Goal: Task Accomplishment & Management: Manage account settings

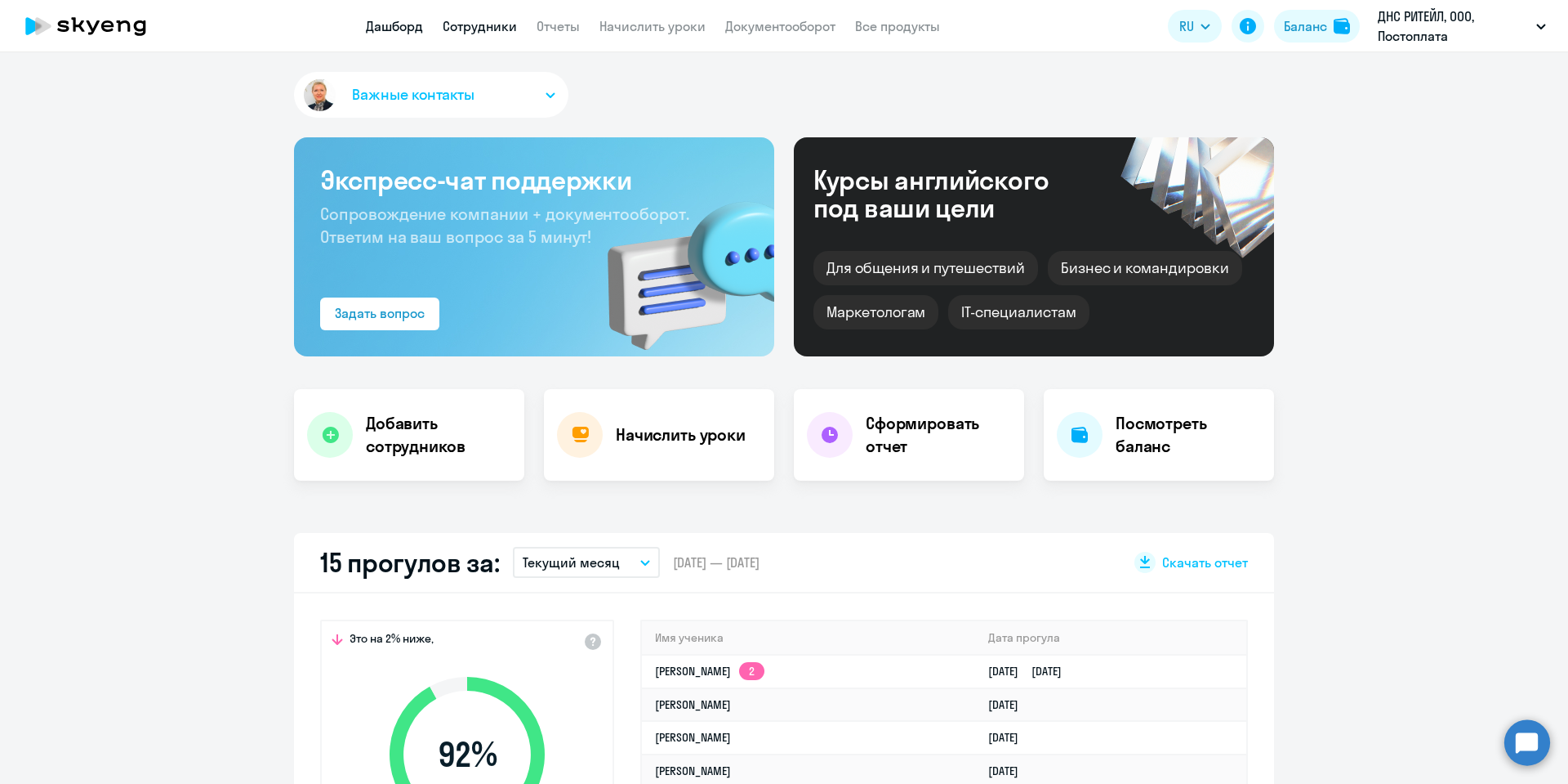
click at [485, 24] on link "Сотрудники" at bounding box center [480, 26] width 75 height 16
select select "30"
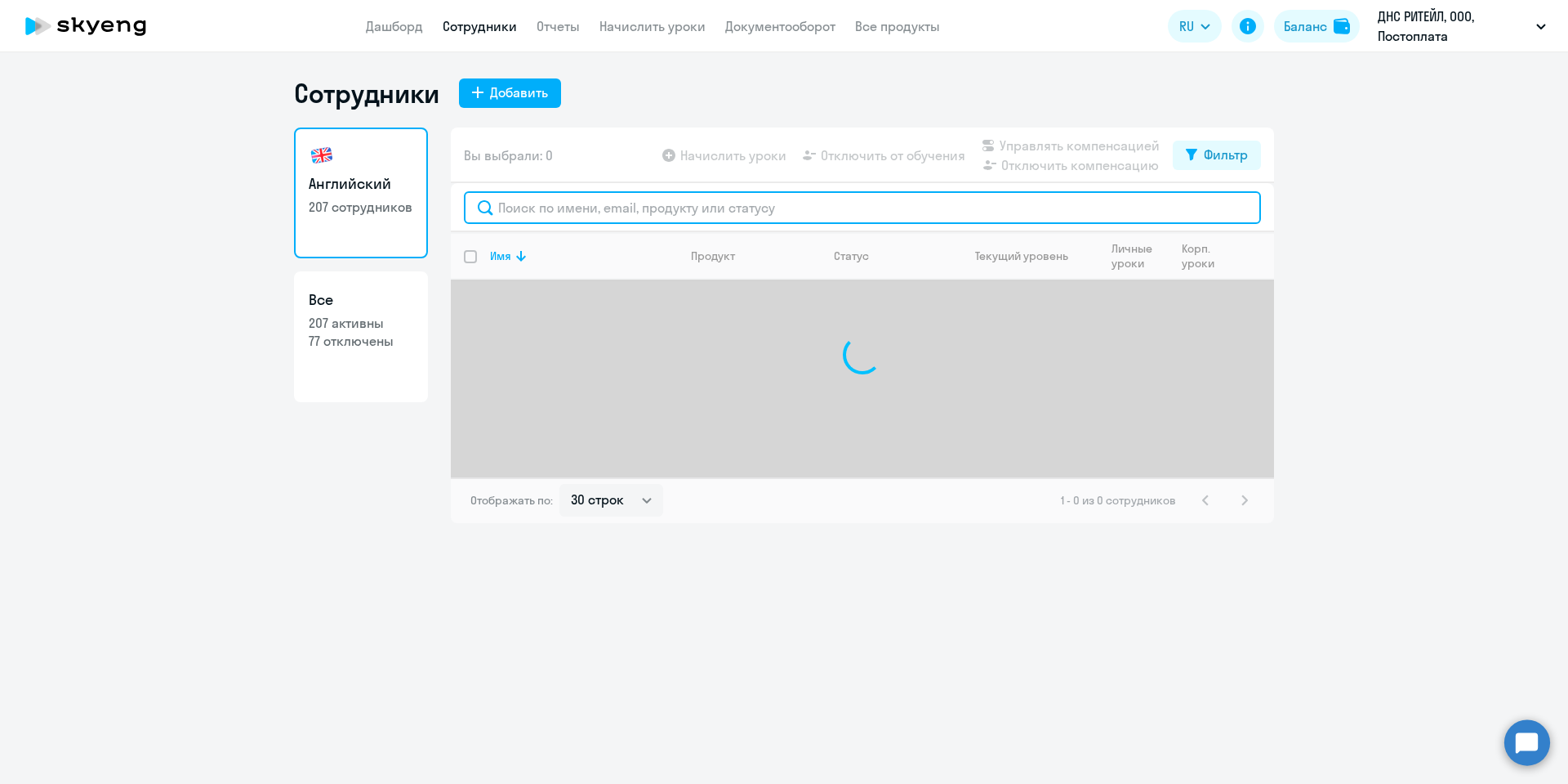
click at [536, 211] on input "text" at bounding box center [862, 208] width 797 height 32
click at [533, 211] on input "лобавнов" at bounding box center [862, 208] width 797 height 32
type input "[PERSON_NAME]"
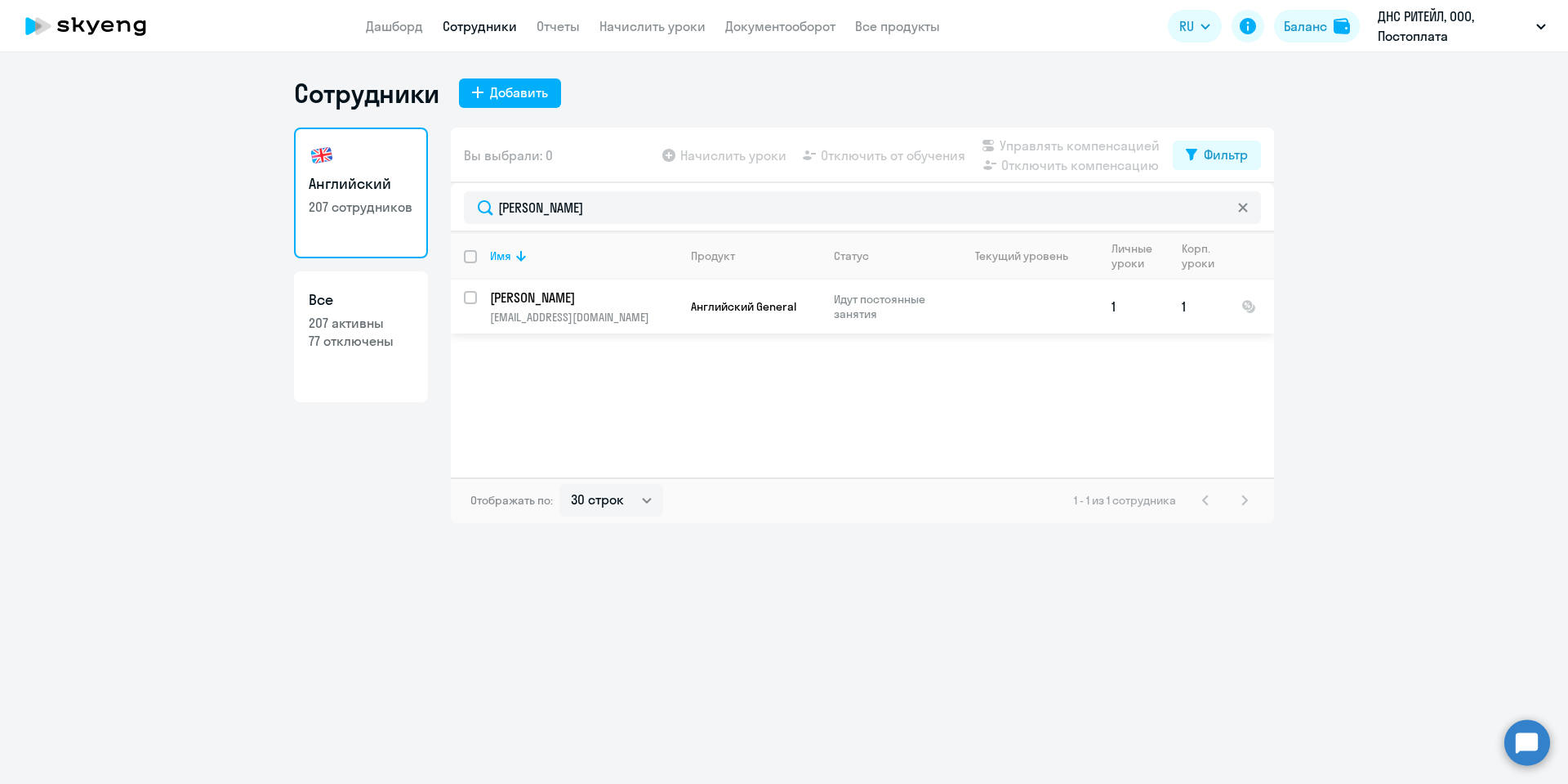
click at [468, 295] on input "select row 20691734" at bounding box center [480, 307] width 32 height 32
checkbox input "true"
click at [1024, 139] on span "Управлять компенсацией" at bounding box center [1080, 146] width 160 height 20
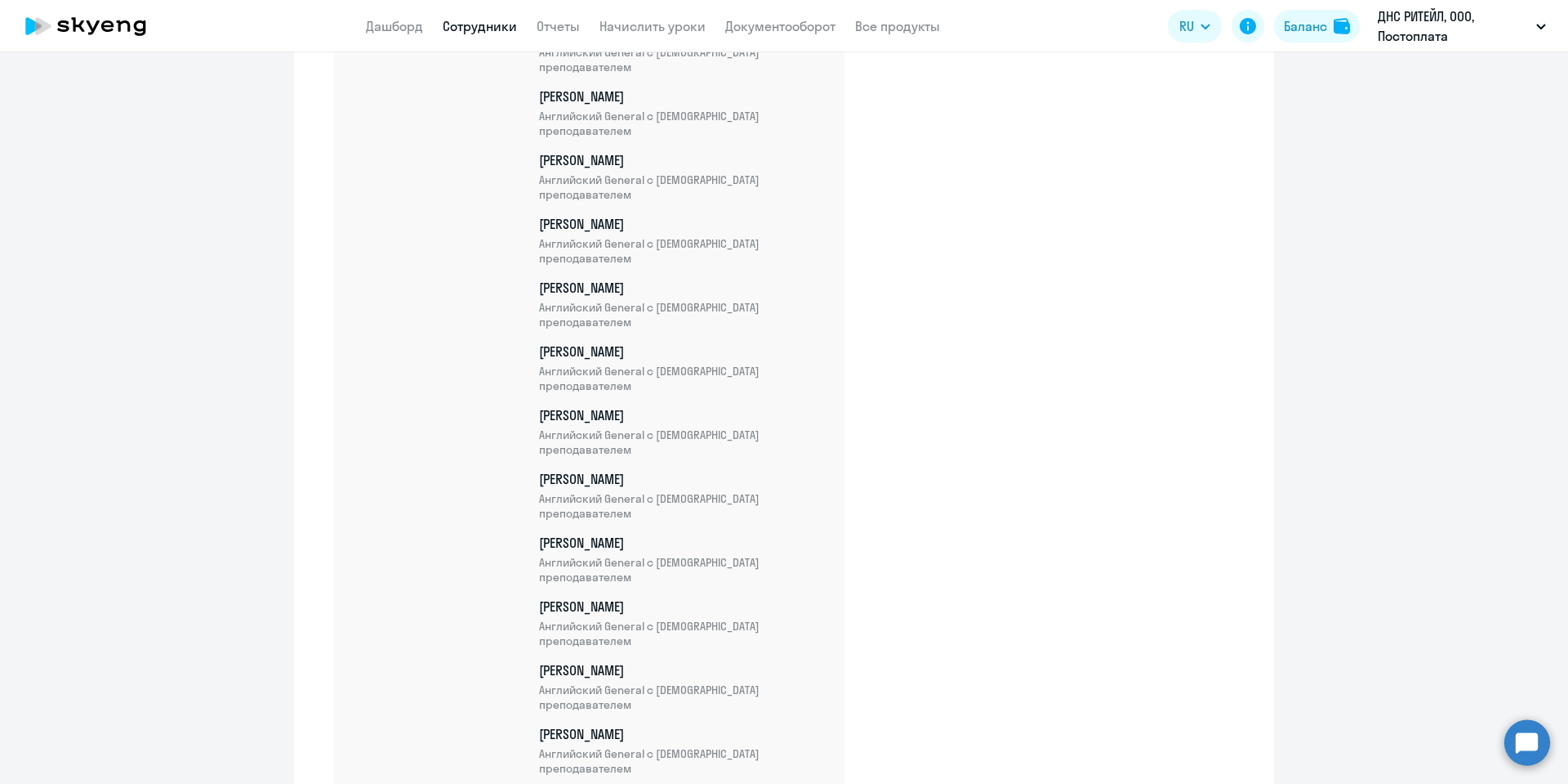
scroll to position [12828, 0]
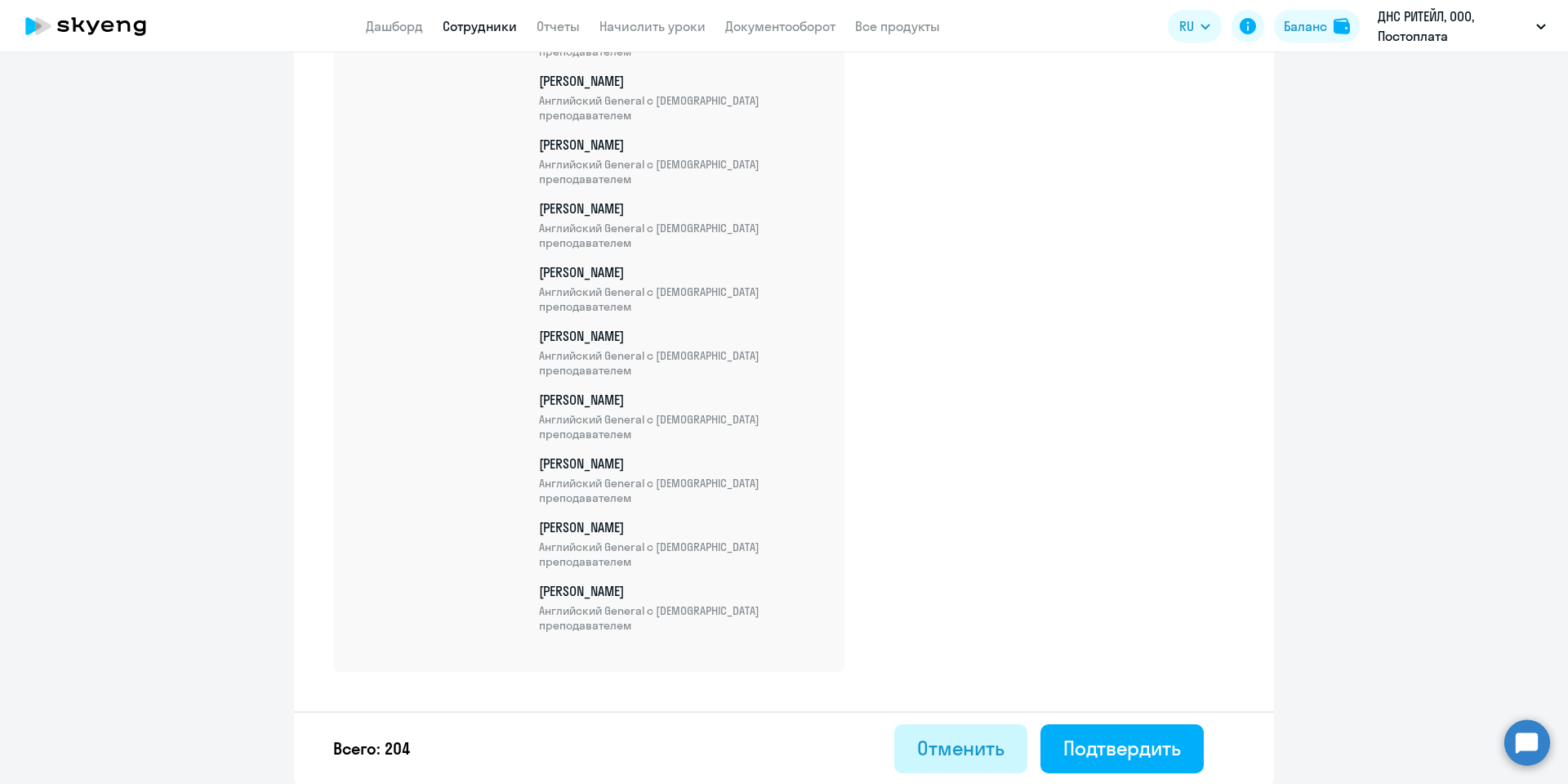
click at [965, 742] on div "Отменить" at bounding box center [961, 747] width 87 height 26
select select "30"
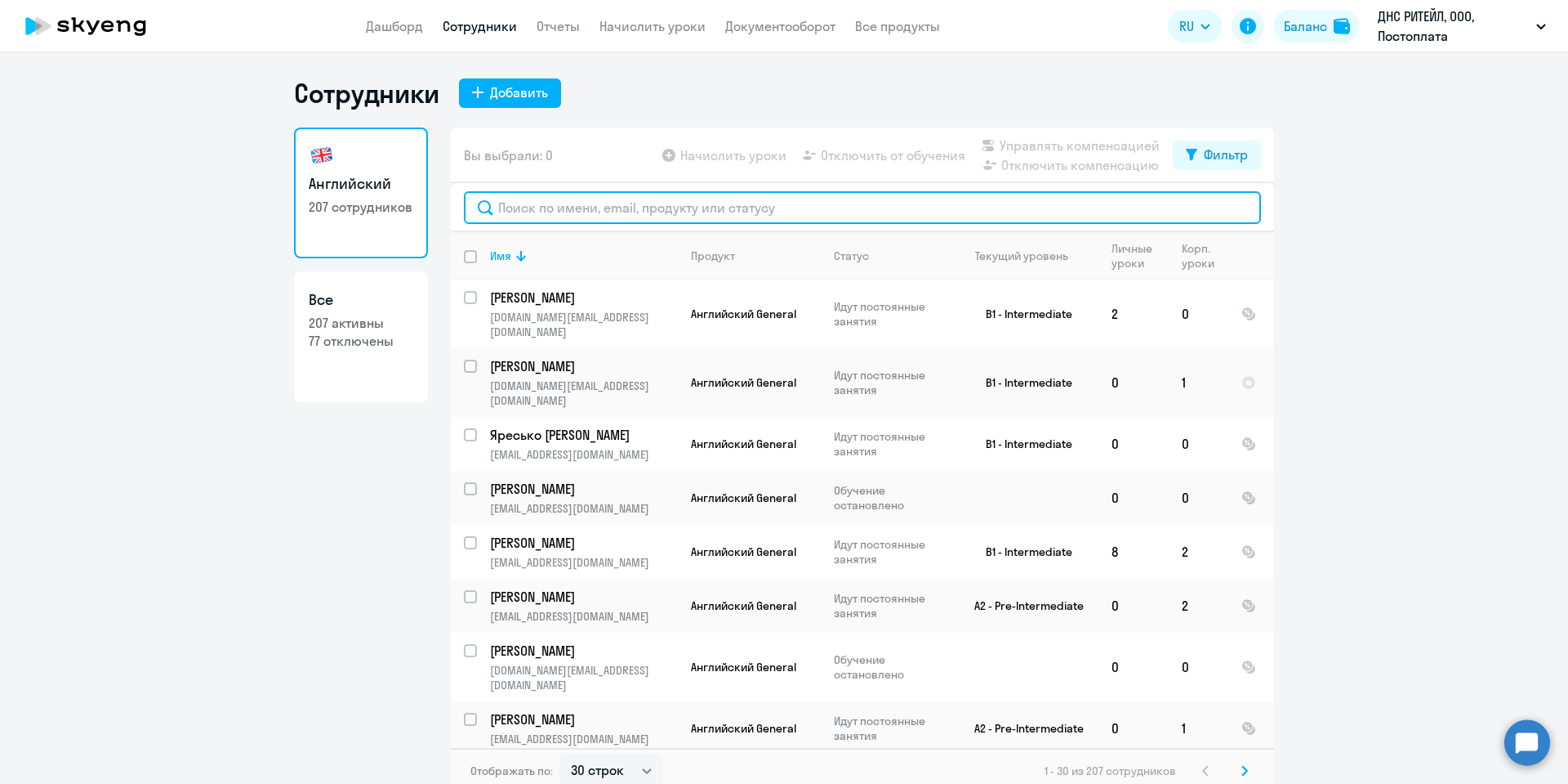
click at [617, 210] on input "text" at bounding box center [862, 208] width 797 height 32
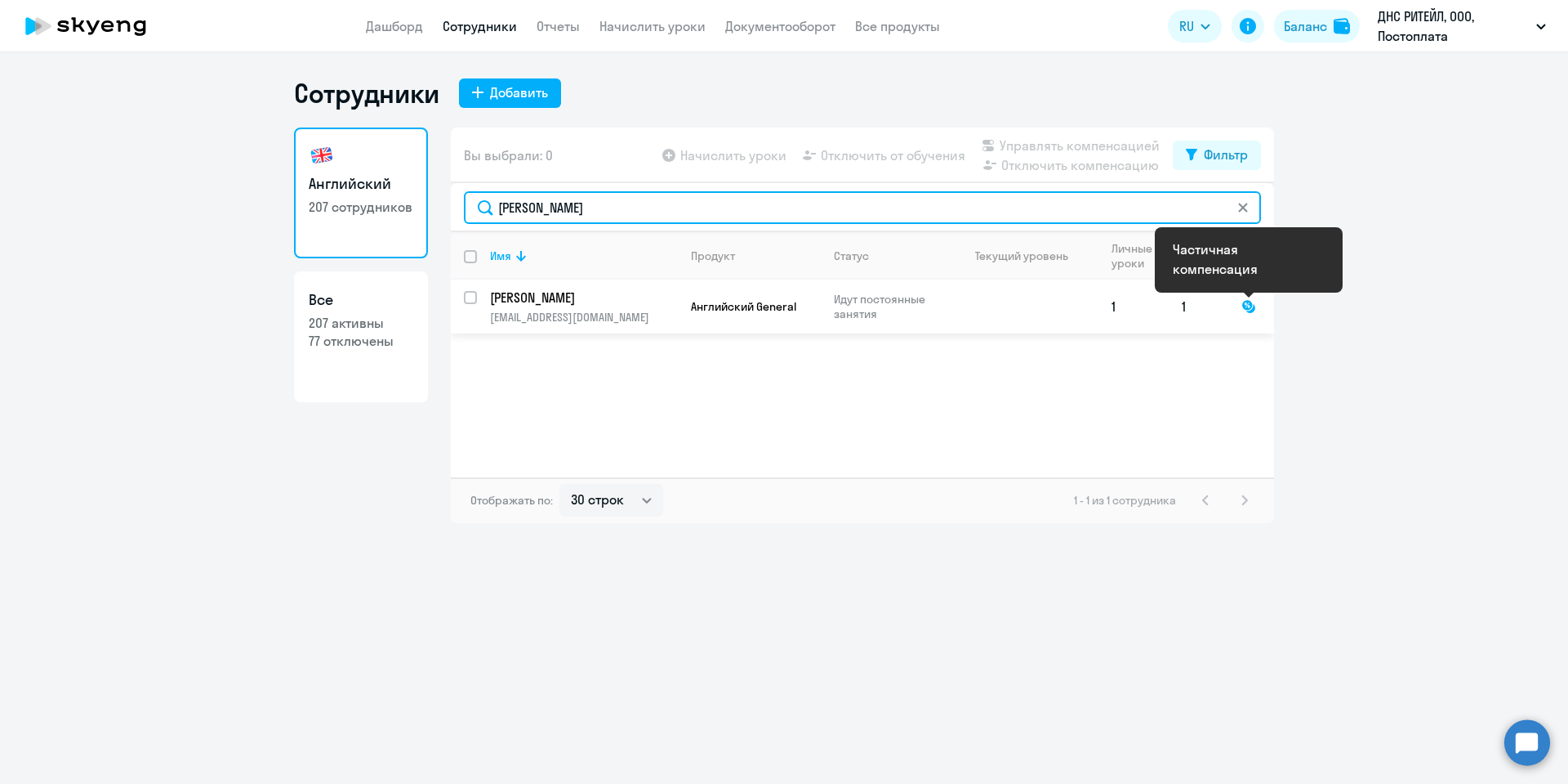
type input "[PERSON_NAME]"
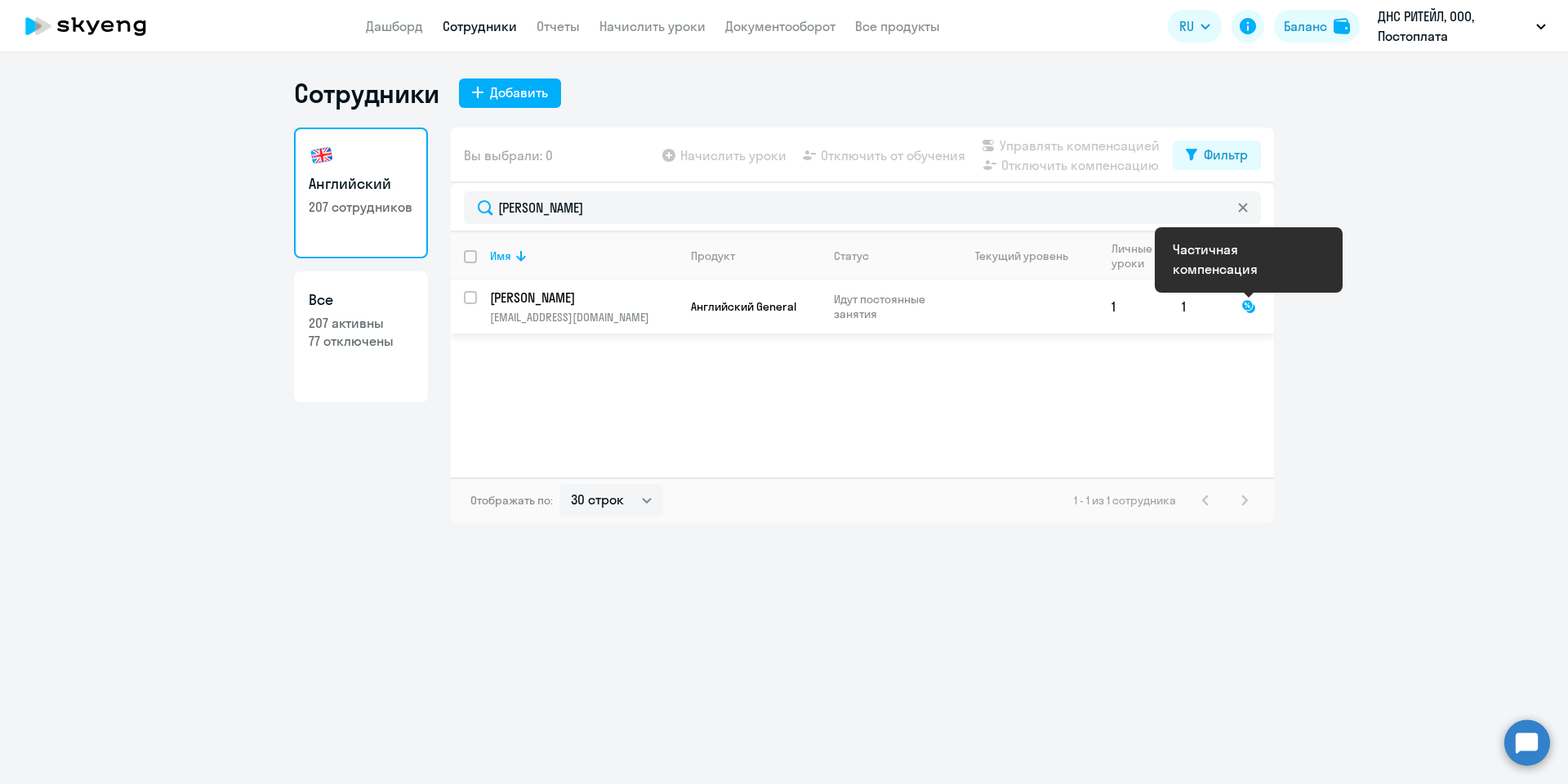
click at [1252, 310] on div at bounding box center [1249, 307] width 14 height 14
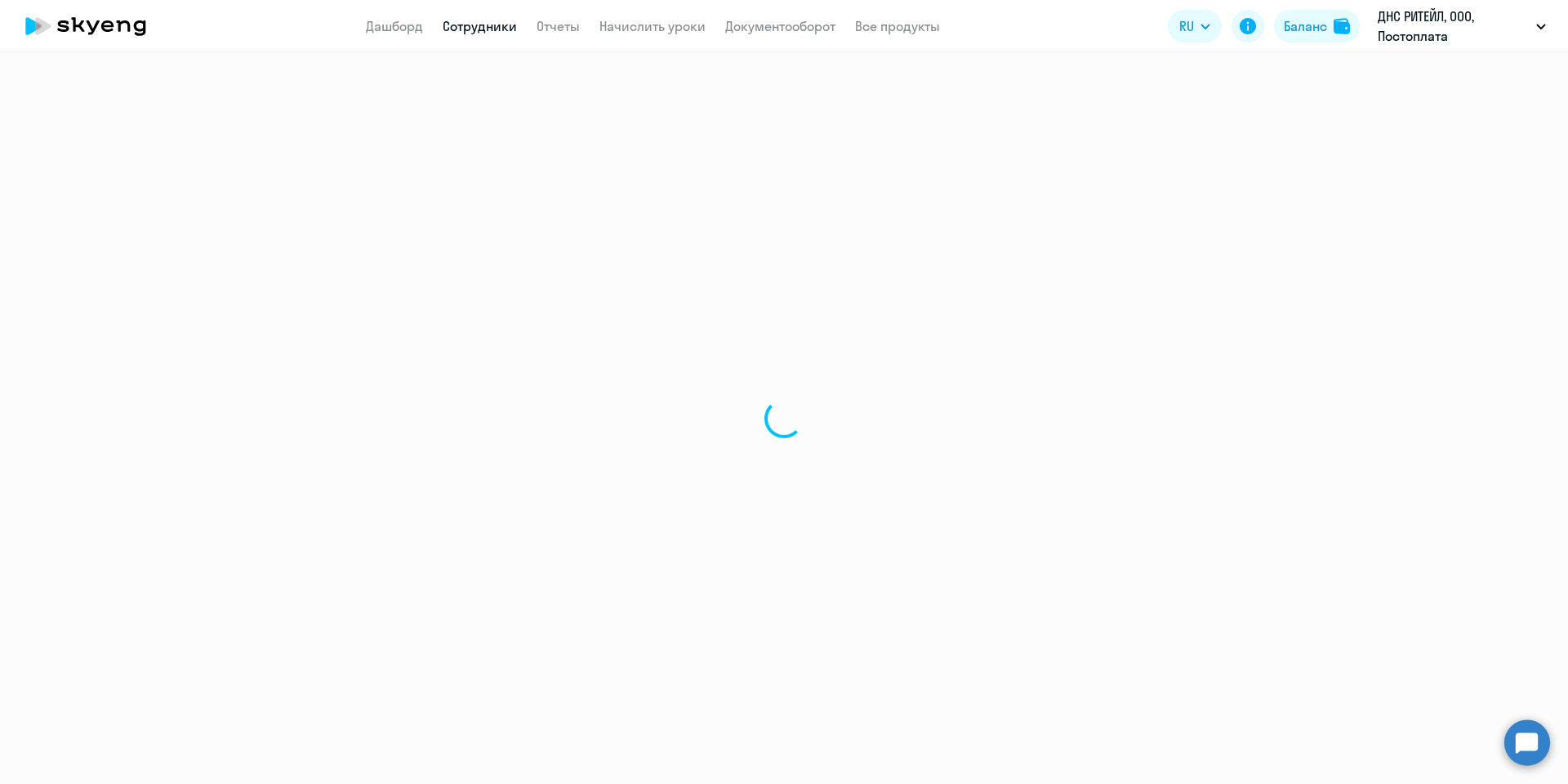
select select "english"
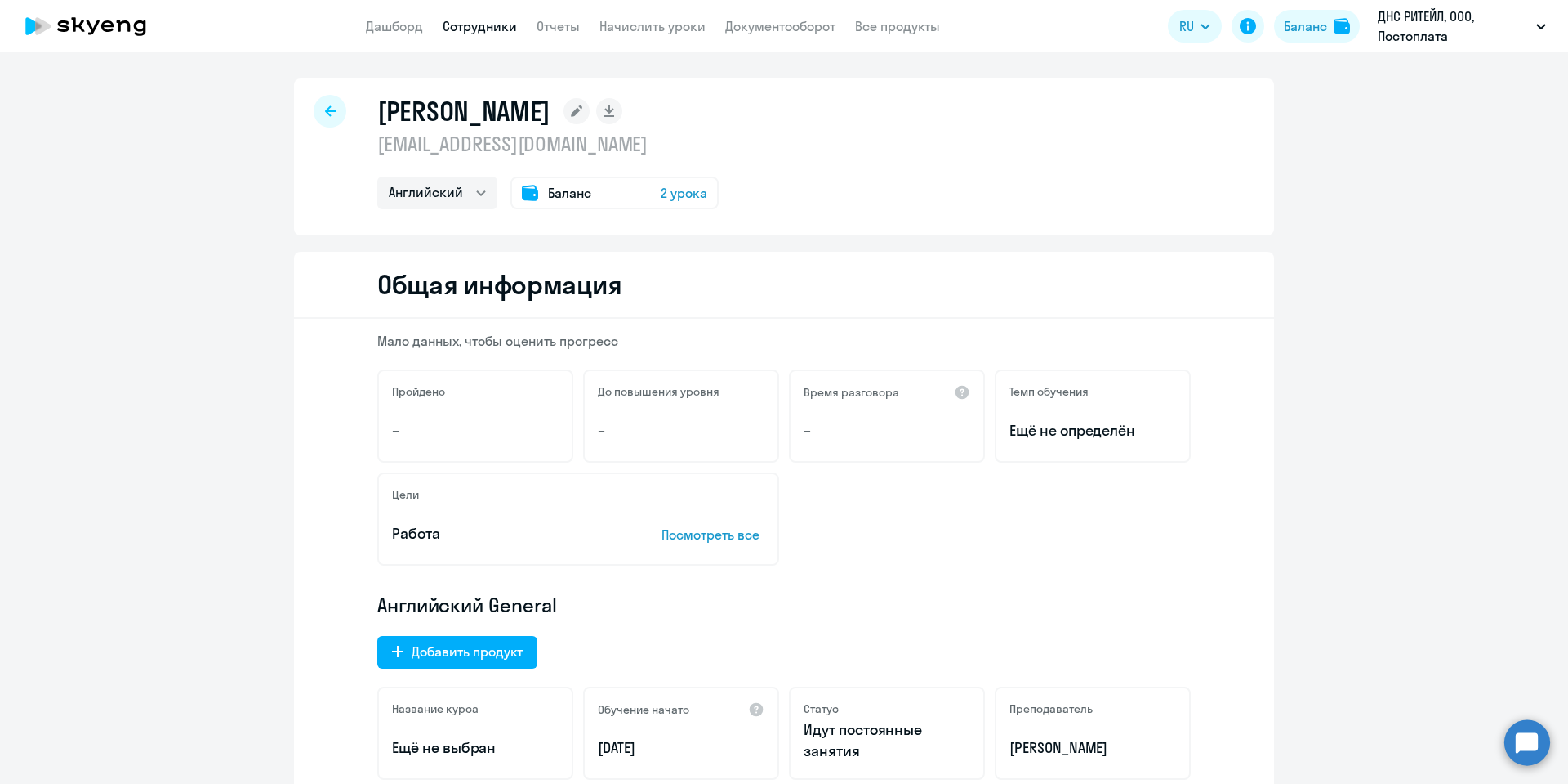
click at [314, 102] on div at bounding box center [330, 111] width 32 height 32
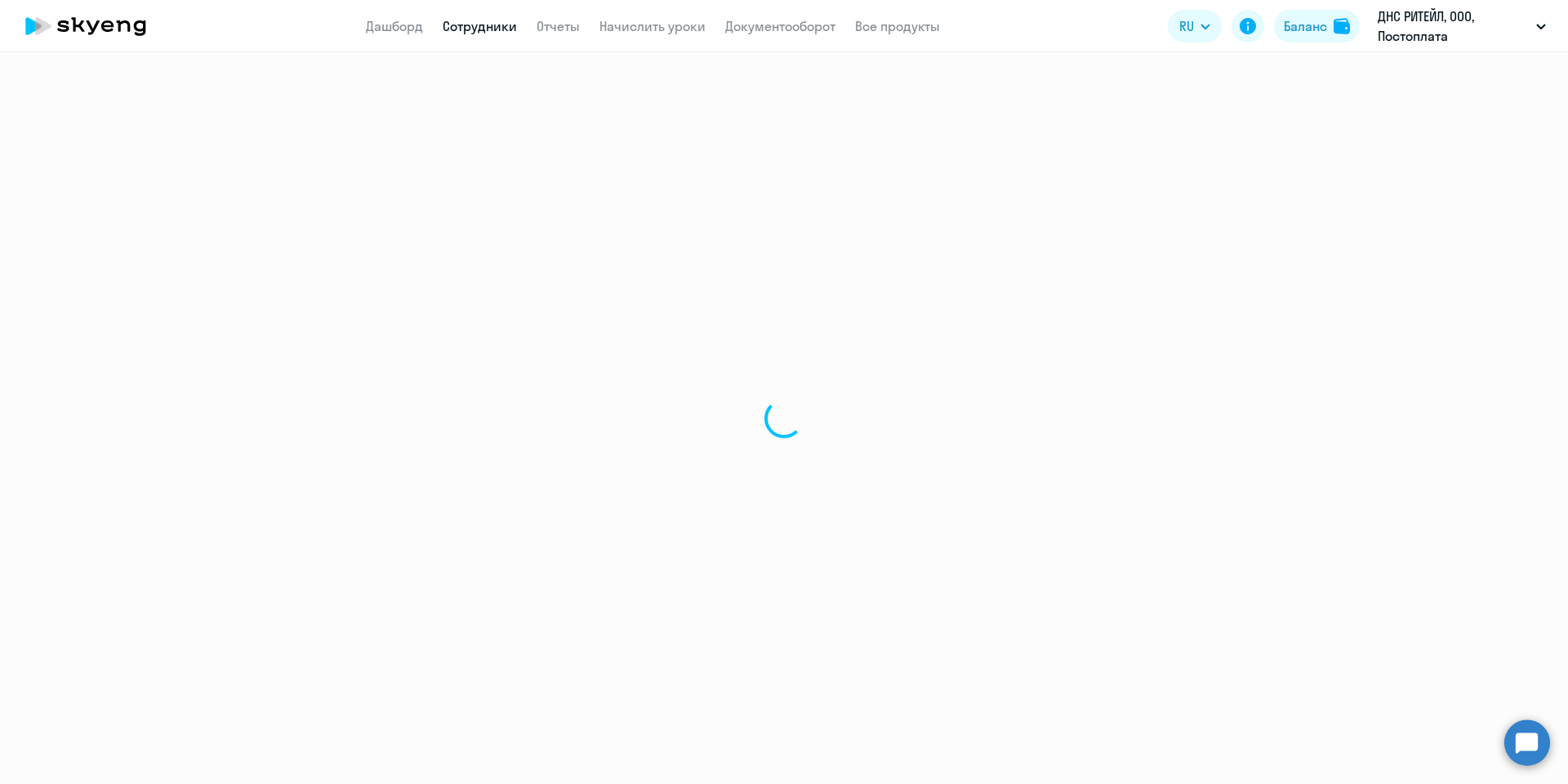
select select "30"
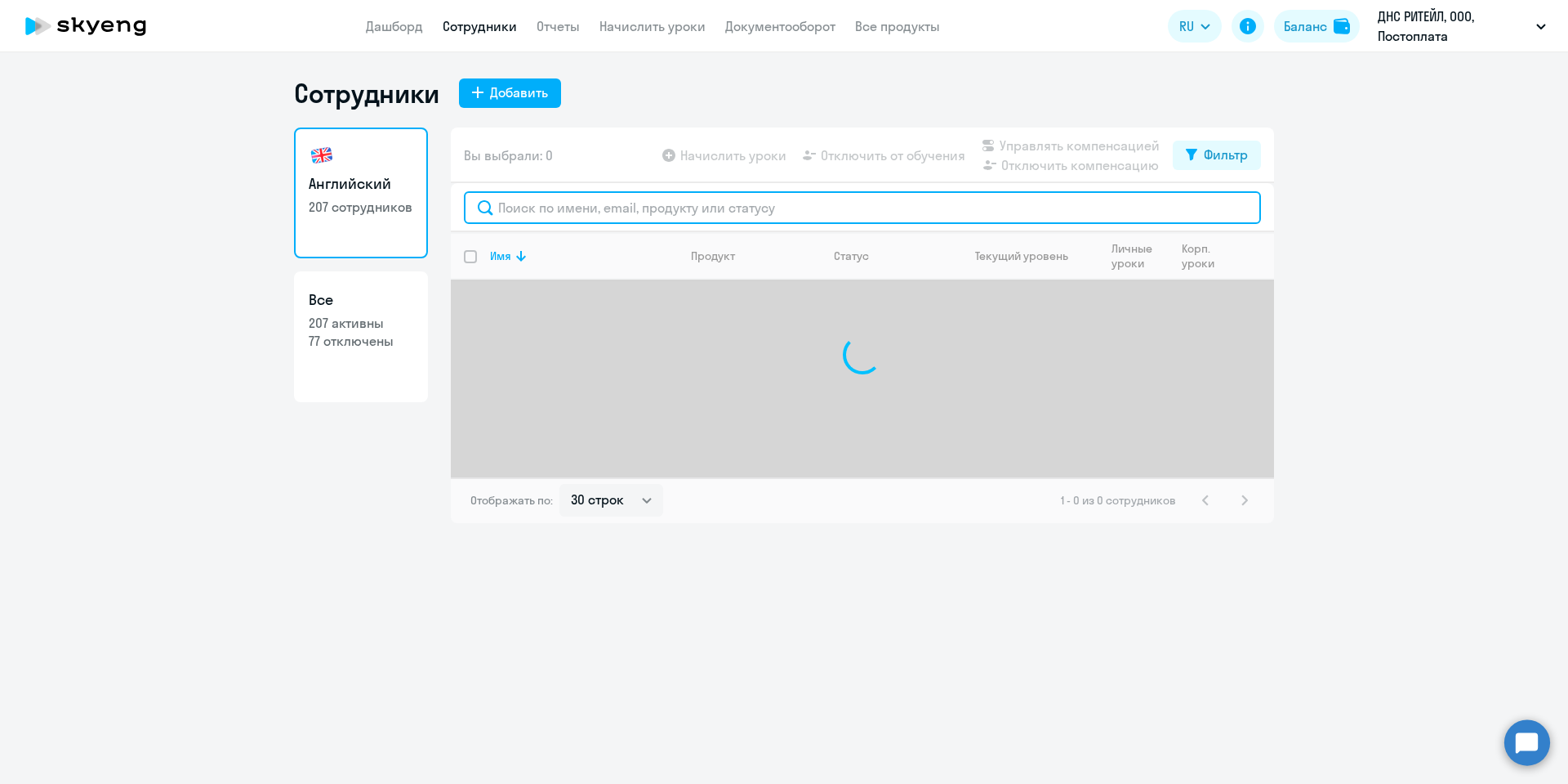
click at [545, 205] on input "text" at bounding box center [862, 208] width 797 height 32
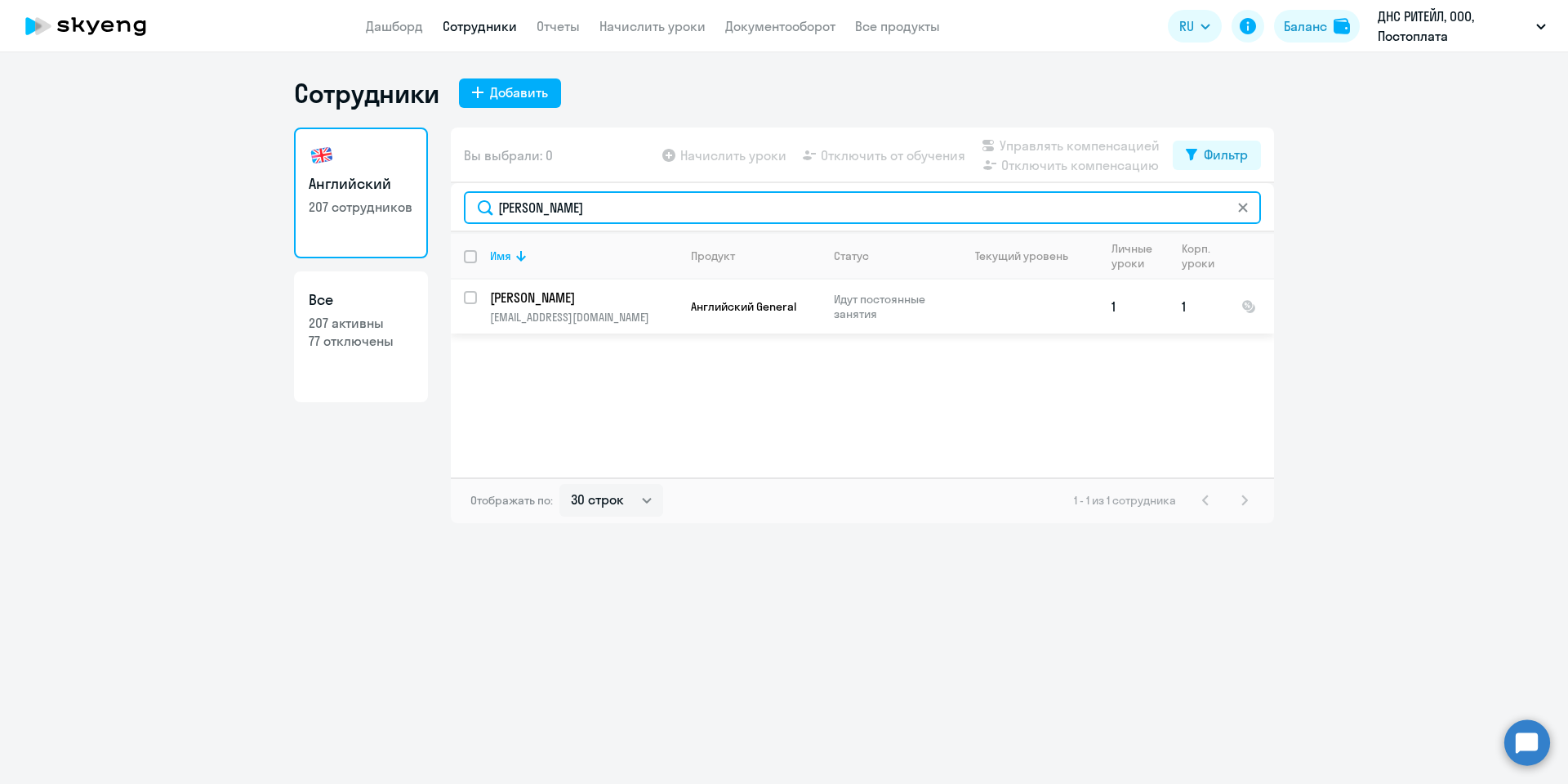
type input "[PERSON_NAME]"
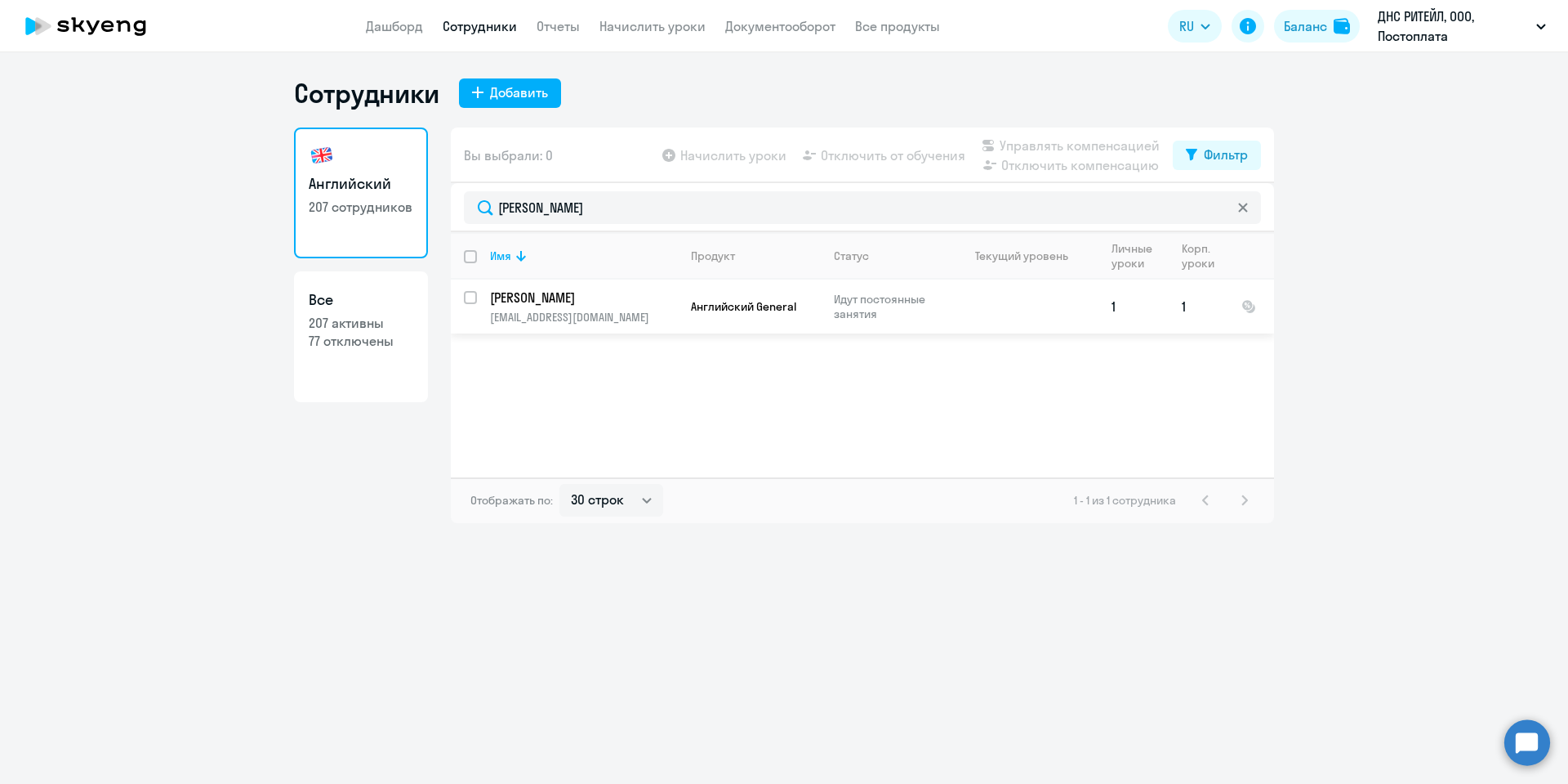
click at [472, 293] on input "select row 20691734" at bounding box center [480, 307] width 32 height 32
checkbox input "true"
click at [1037, 165] on span "Отключить компенсацию" at bounding box center [1079, 165] width 157 height 20
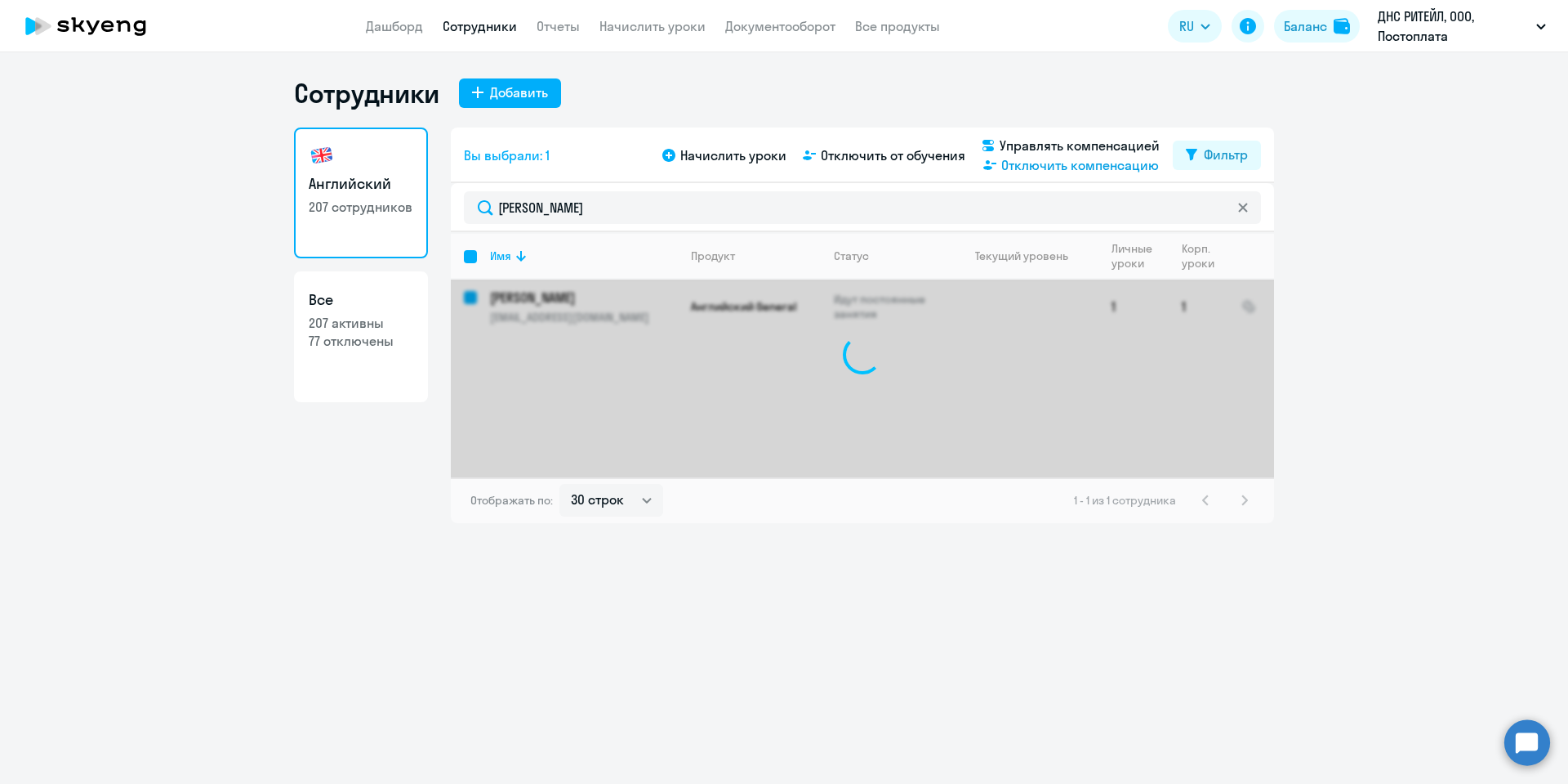
checkbox input "false"
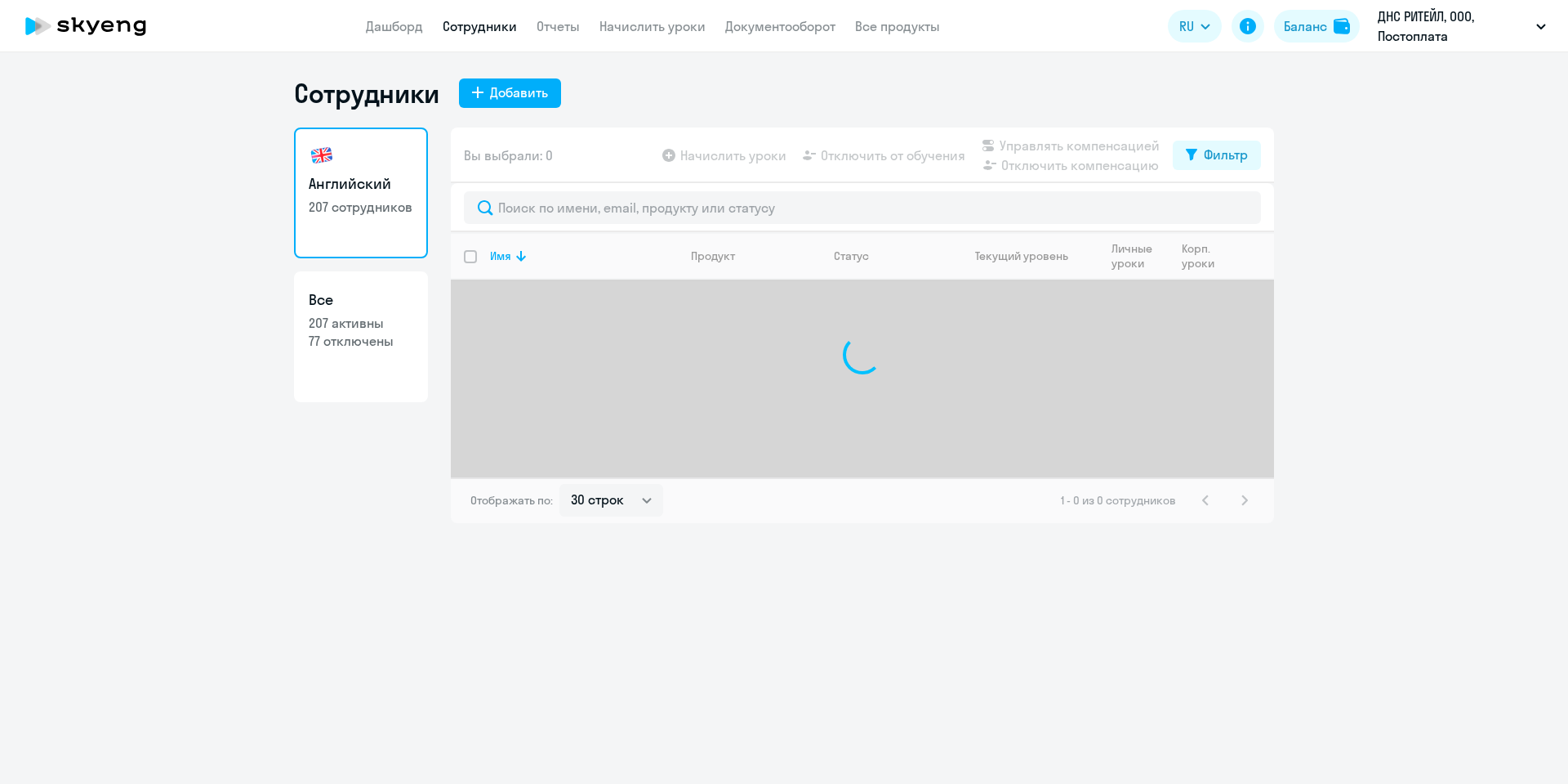
select select "30"
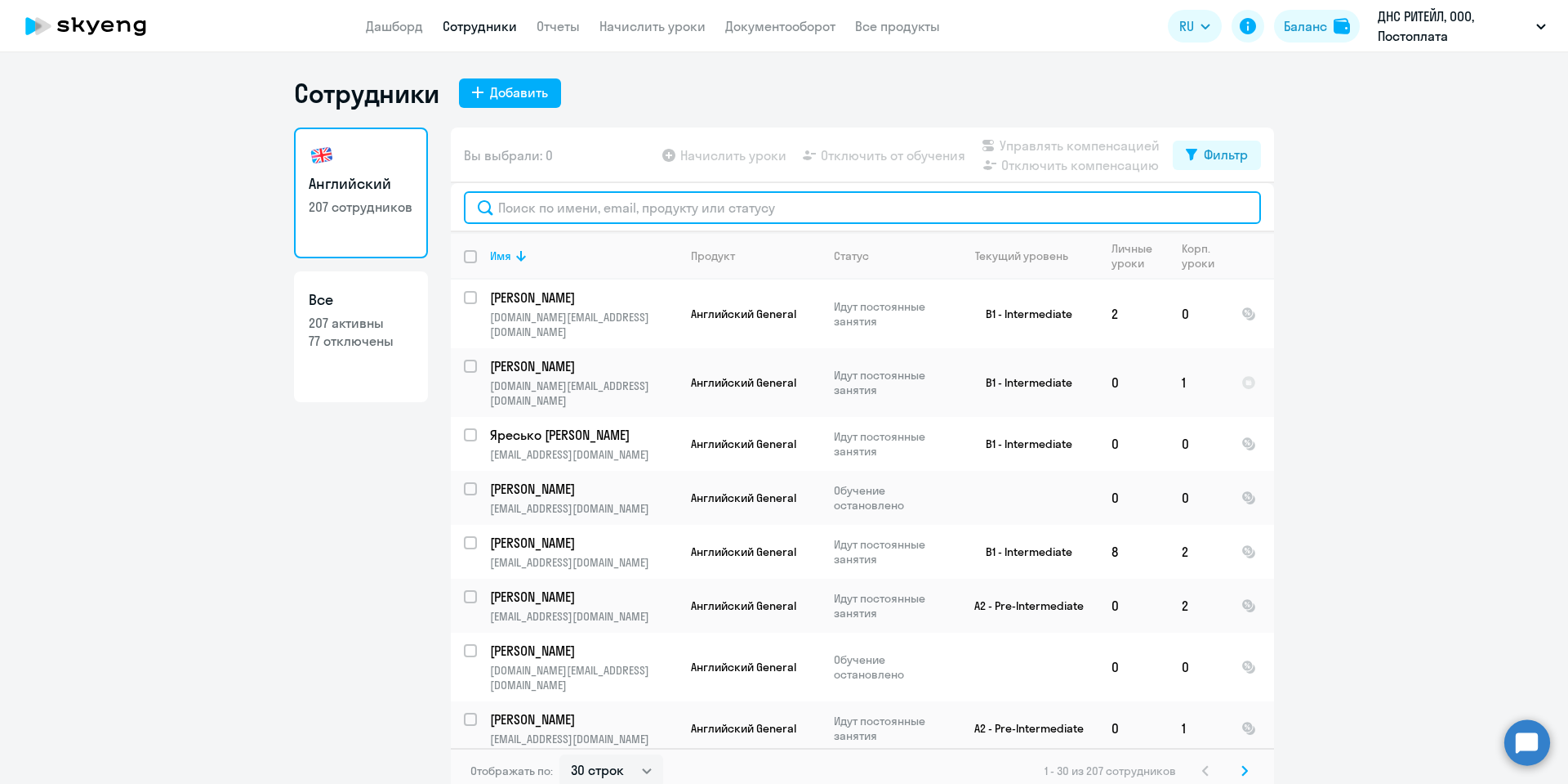
click at [502, 204] on input "text" at bounding box center [862, 208] width 797 height 32
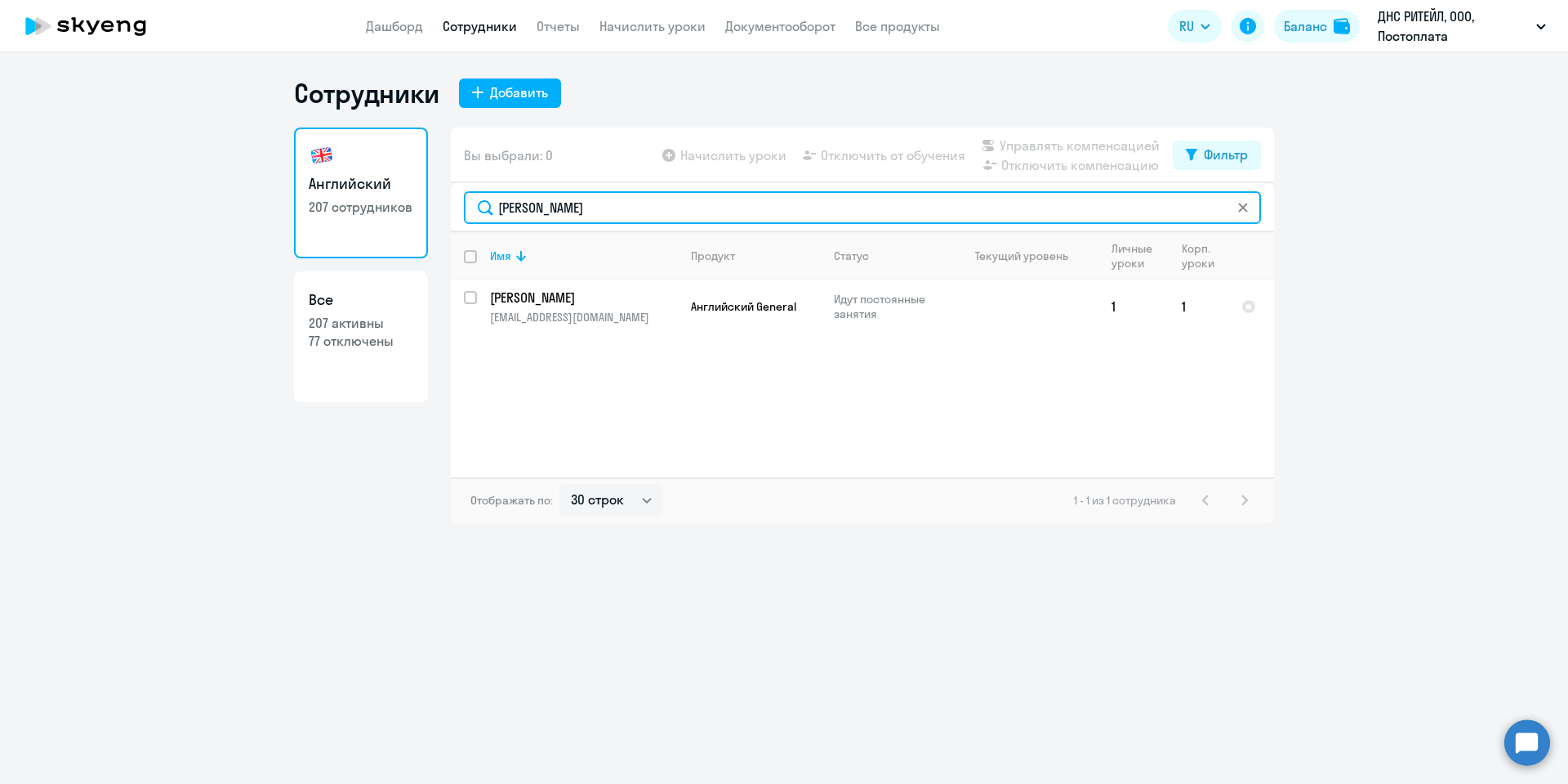
type input "[PERSON_NAME]"
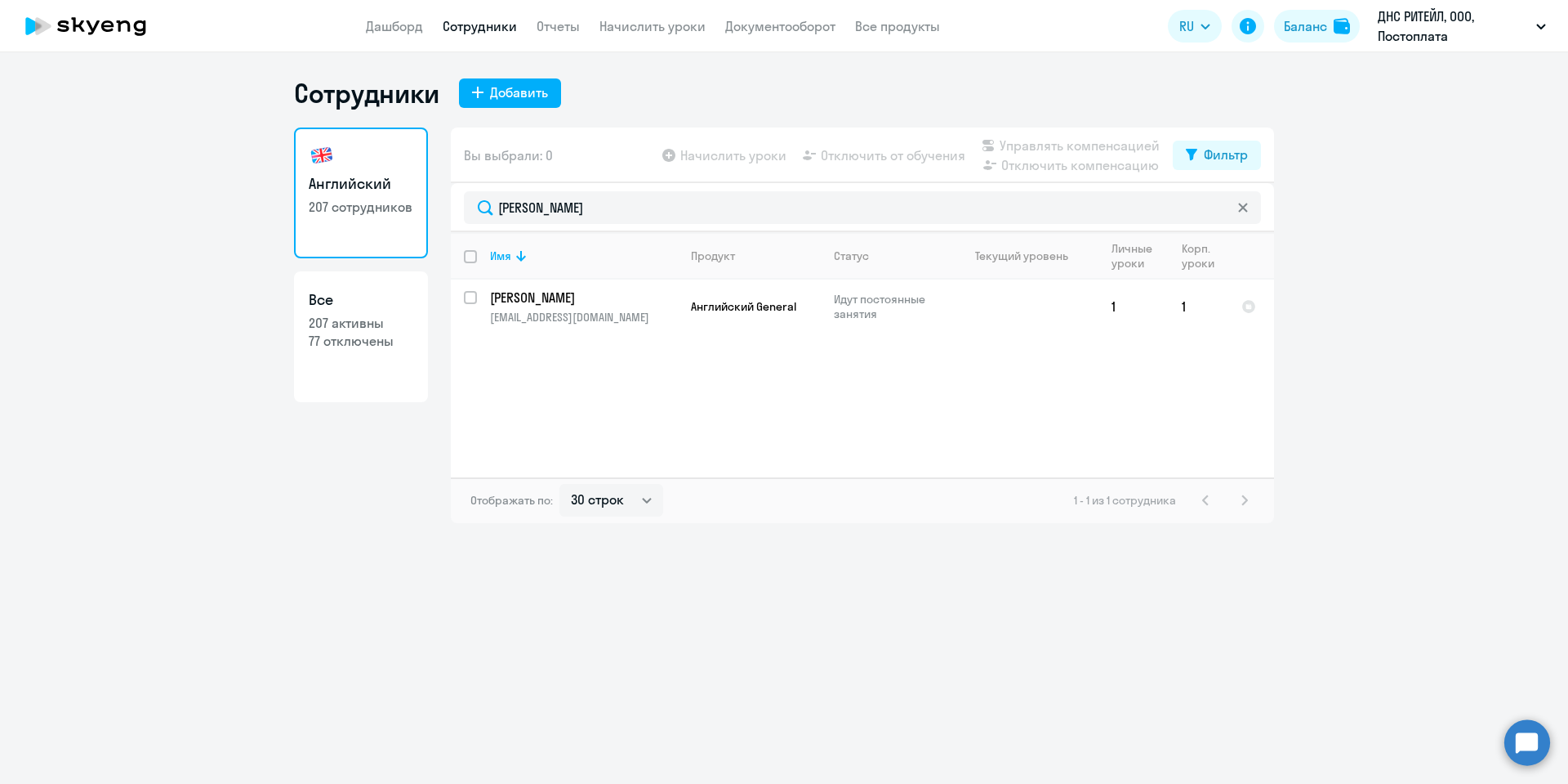
click at [309, 574] on div "Сотрудники Добавить Английский 207 сотрудников Все 207 активны 77 отключены Вы …" at bounding box center [784, 418] width 1568 height 732
